Goal: Use online tool/utility: Utilize a website feature to perform a specific function

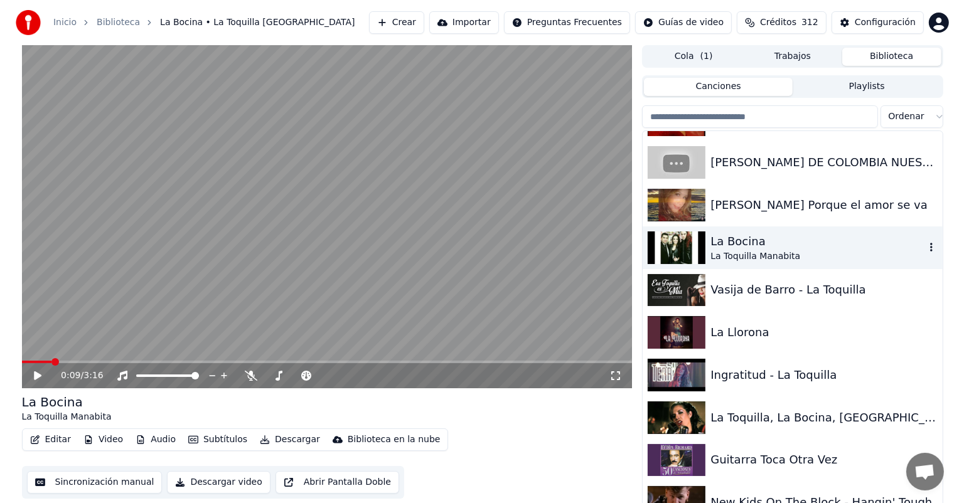
scroll to position [18383, 0]
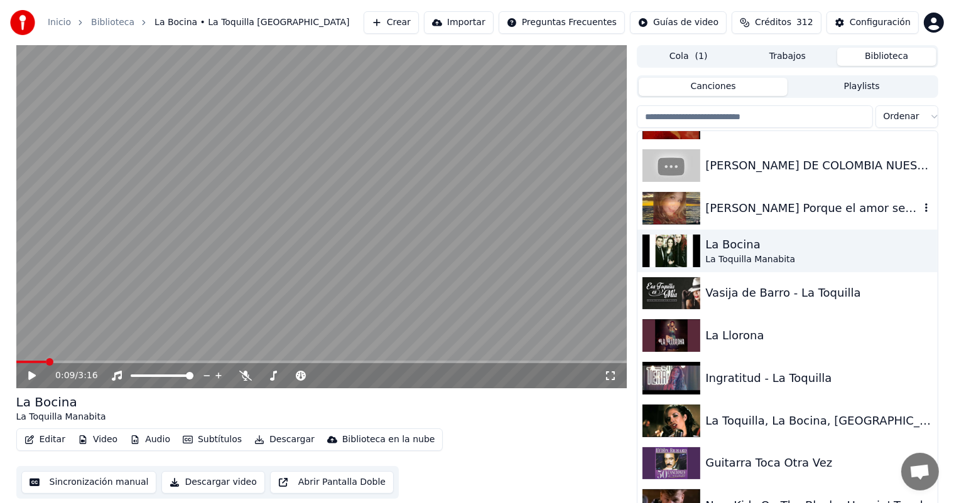
click at [747, 215] on div "[PERSON_NAME] Porque el amor se va" at bounding box center [812, 209] width 214 height 18
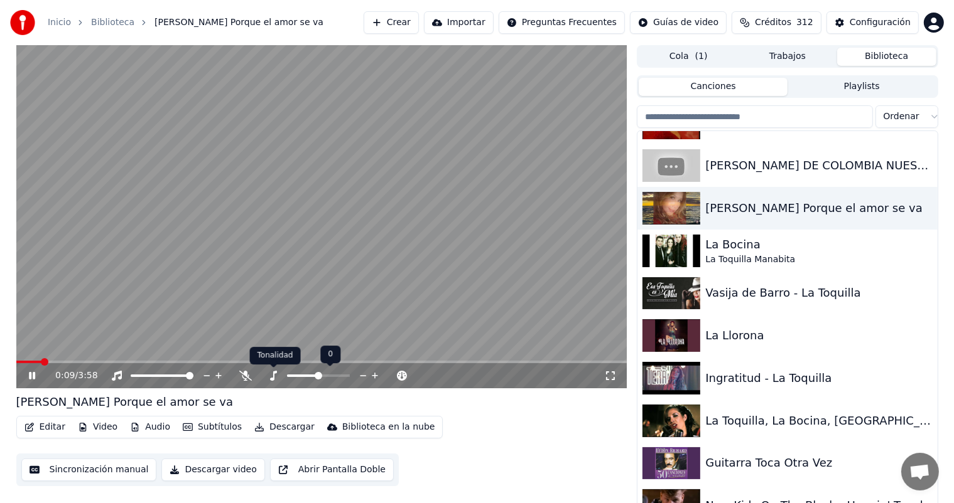
click at [274, 377] on icon at bounding box center [273, 376] width 7 height 10
click at [312, 376] on span at bounding box center [300, 376] width 26 height 3
click at [308, 376] on span at bounding box center [309, 376] width 8 height 8
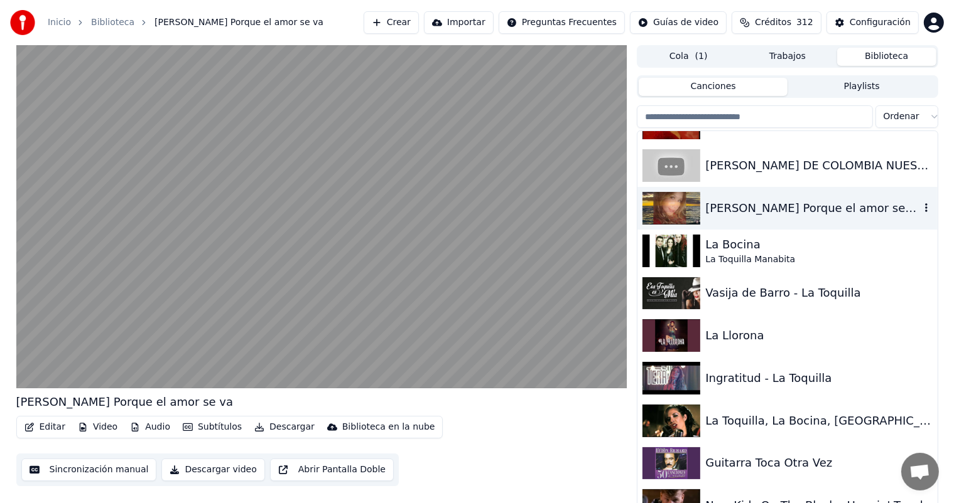
click at [704, 228] on div "[PERSON_NAME] Porque el amor se va" at bounding box center [786, 208] width 299 height 43
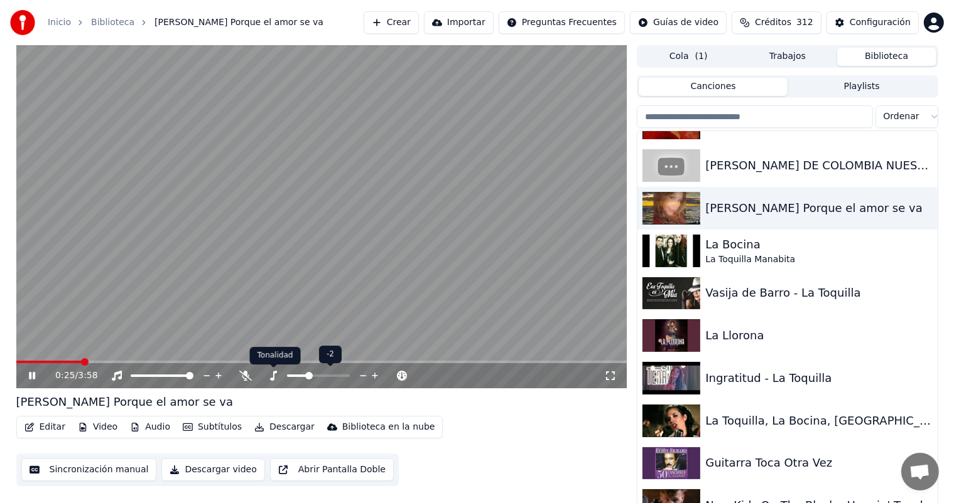
click at [273, 377] on icon at bounding box center [273, 376] width 7 height 10
click at [29, 425] on icon "button" at bounding box center [29, 427] width 10 height 9
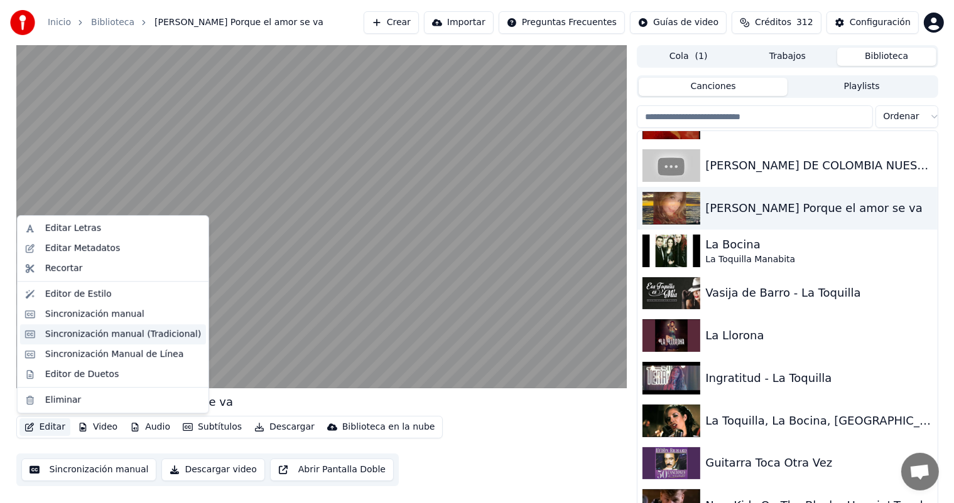
click at [72, 337] on div "Sincronización manual (Tradicional)" at bounding box center [123, 334] width 156 height 13
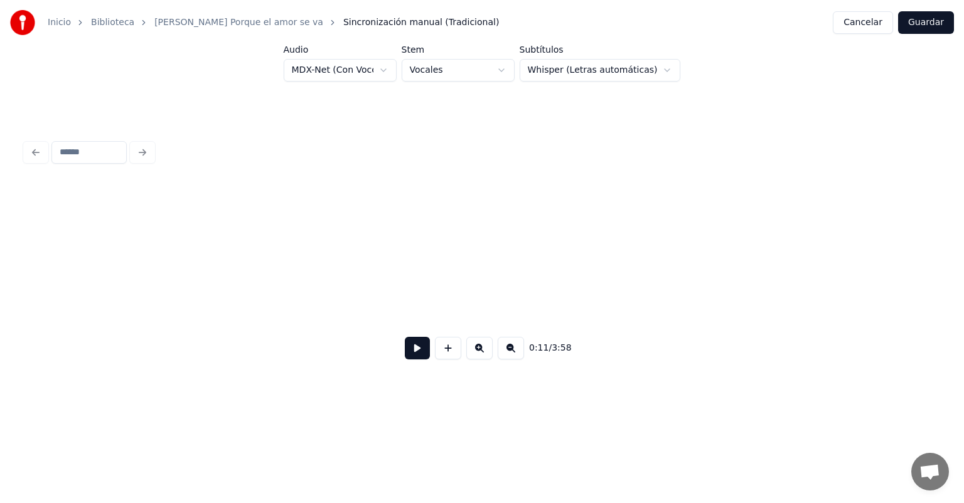
scroll to position [0, 2631]
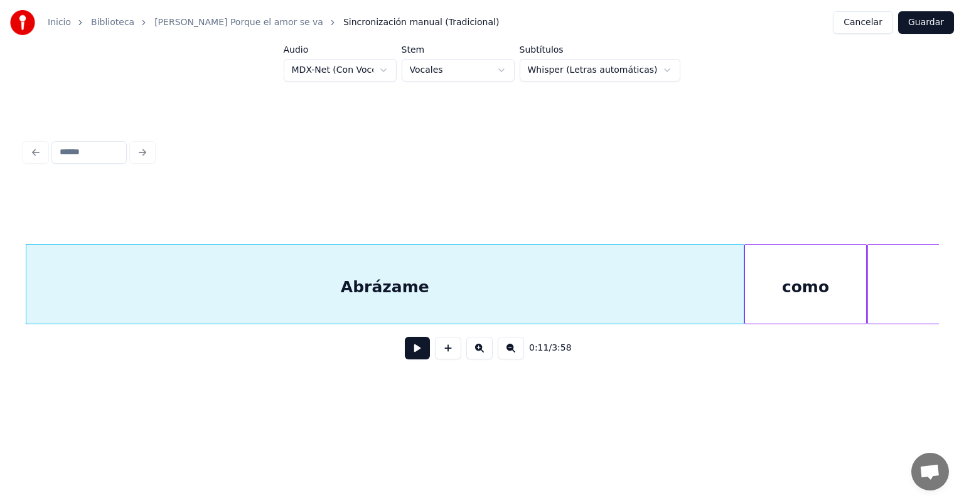
click at [412, 356] on button at bounding box center [417, 348] width 25 height 23
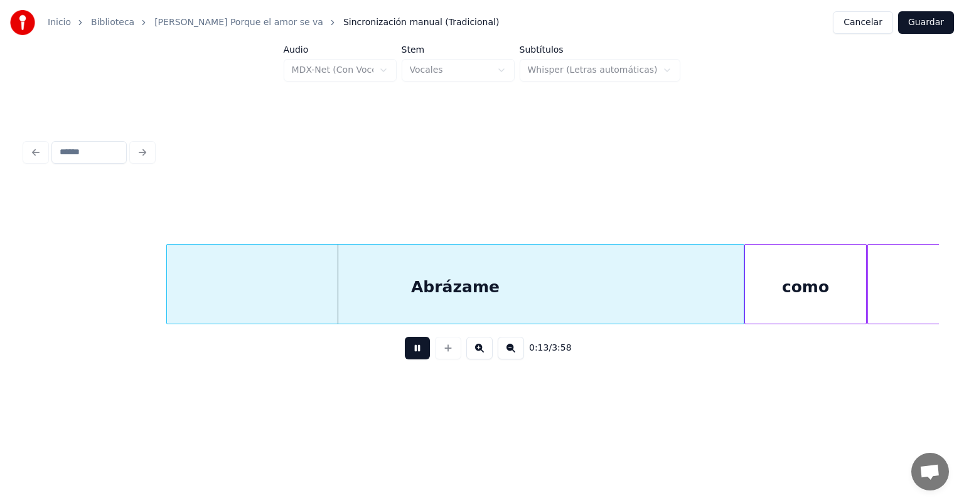
click at [173, 301] on div "Abrázame" at bounding box center [455, 287] width 576 height 85
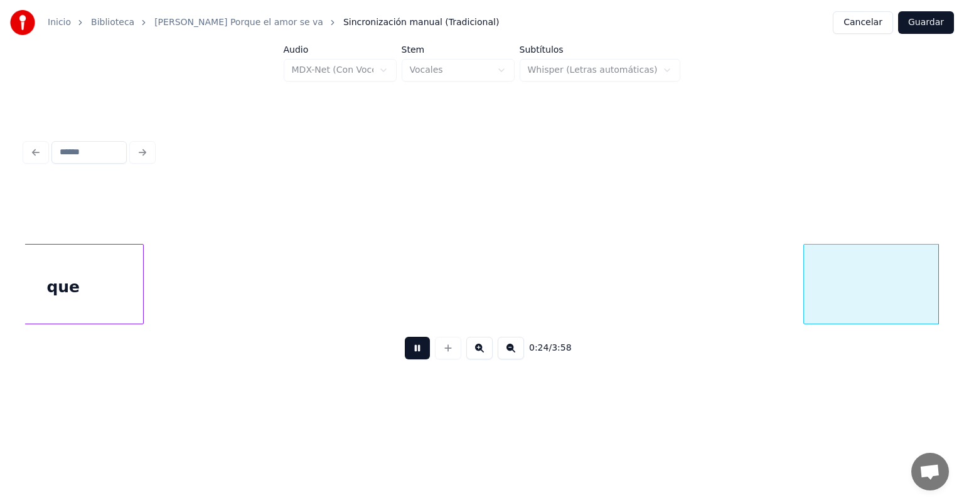
scroll to position [0, 5305]
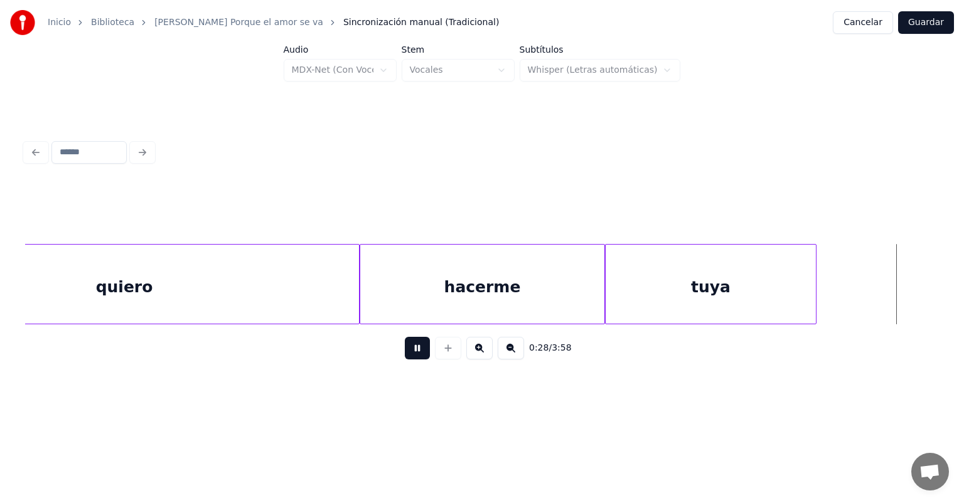
click at [409, 360] on button at bounding box center [417, 348] width 25 height 23
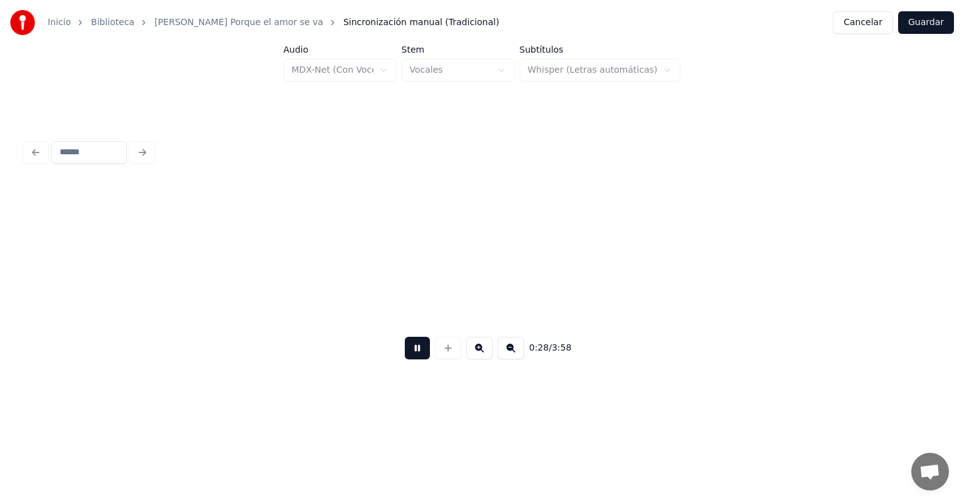
scroll to position [0, 6223]
